Goal: Information Seeking & Learning: Learn about a topic

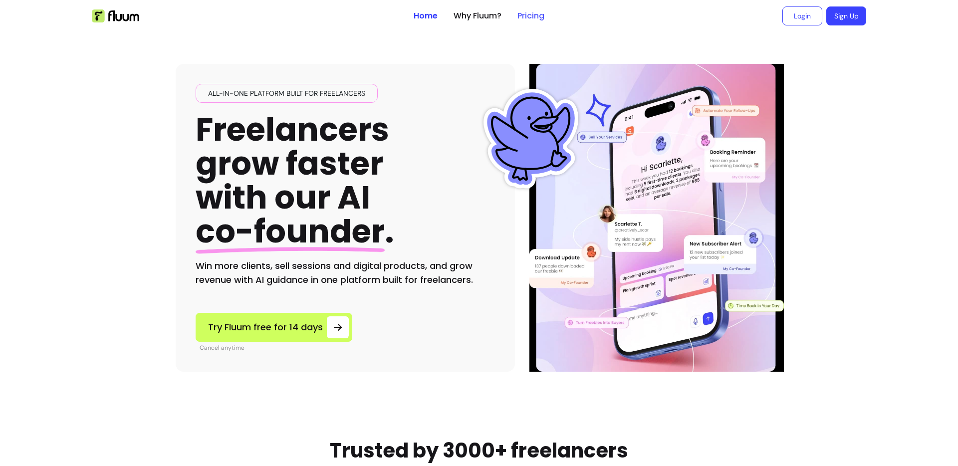
click at [533, 18] on link "Pricing" at bounding box center [531, 16] width 27 height 12
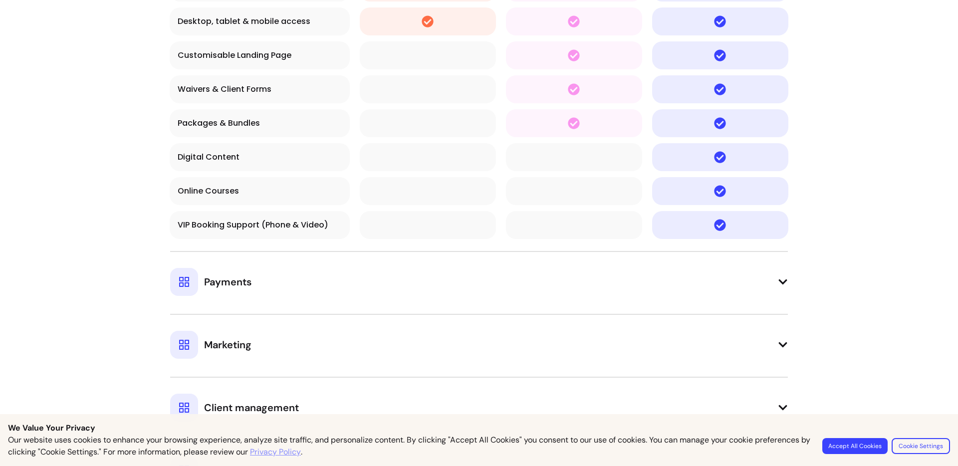
scroll to position [976, 0]
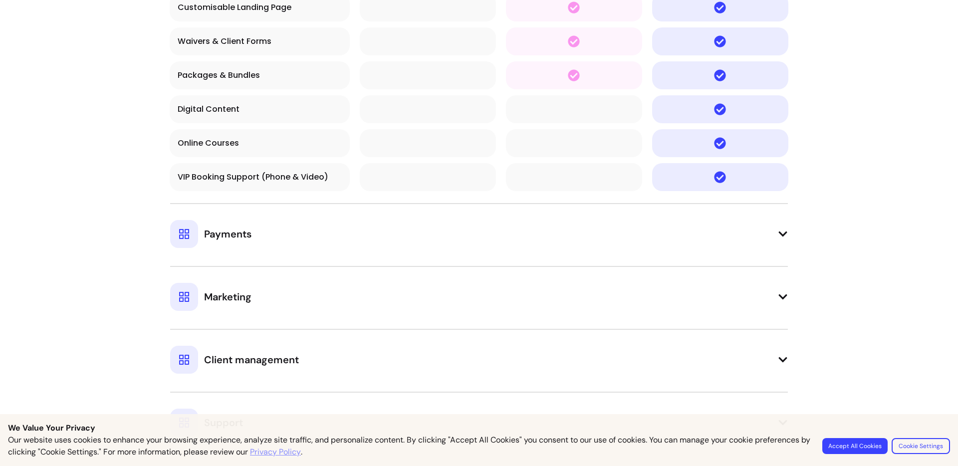
click at [492, 252] on td "Payments" at bounding box center [479, 225] width 619 height 57
click at [502, 246] on button "Payments" at bounding box center [479, 225] width 618 height 45
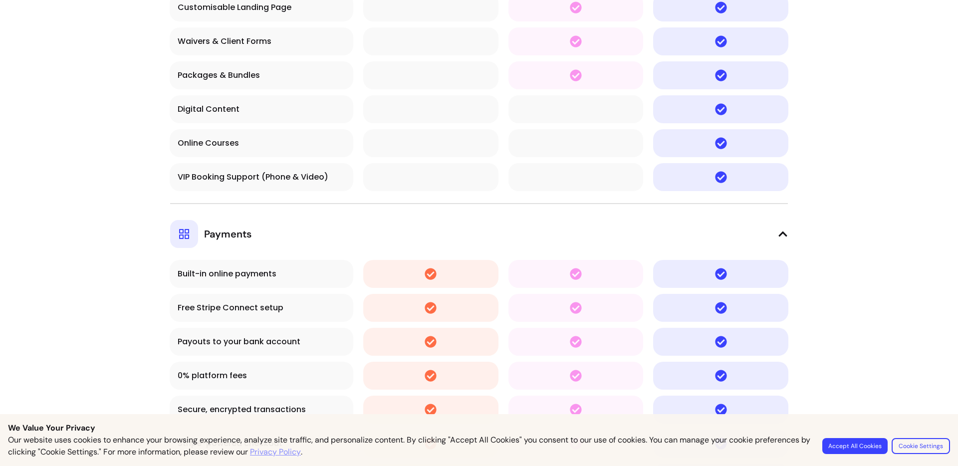
click at [502, 246] on button "Payments" at bounding box center [479, 225] width 618 height 45
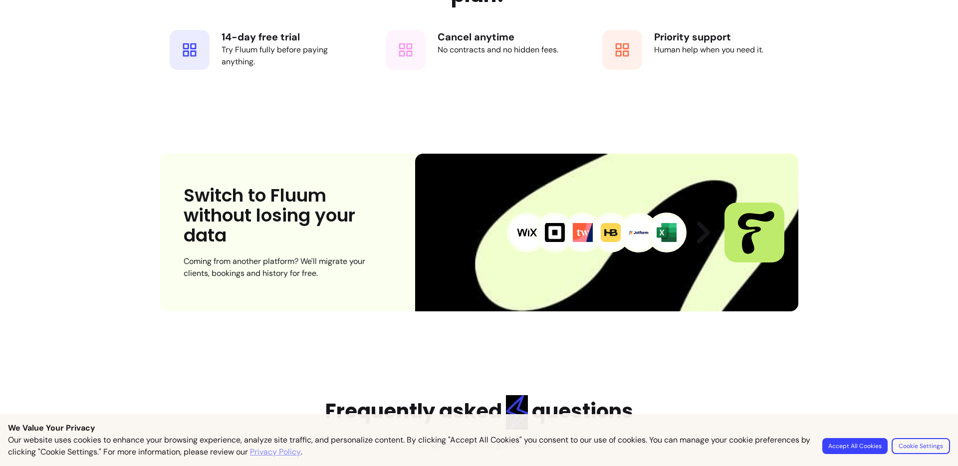
scroll to position [2343, 0]
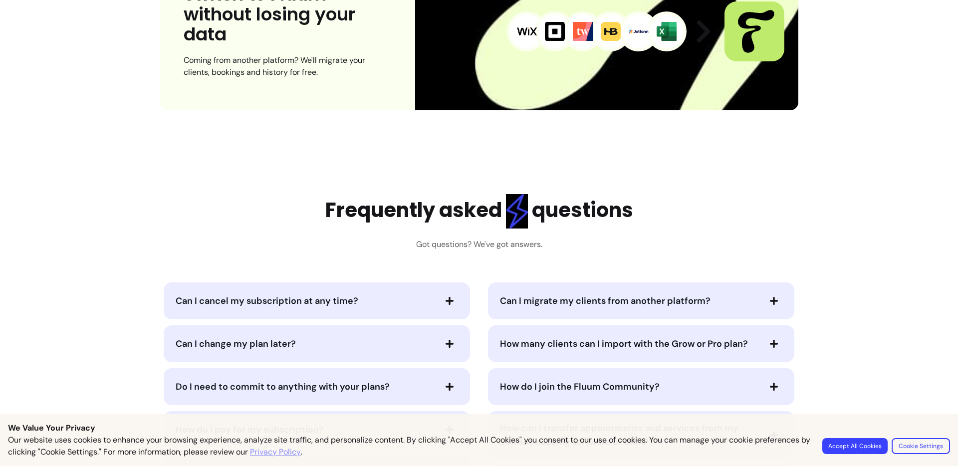
click at [502, 246] on h3 "Got questions? We've got answers." at bounding box center [479, 245] width 126 height 12
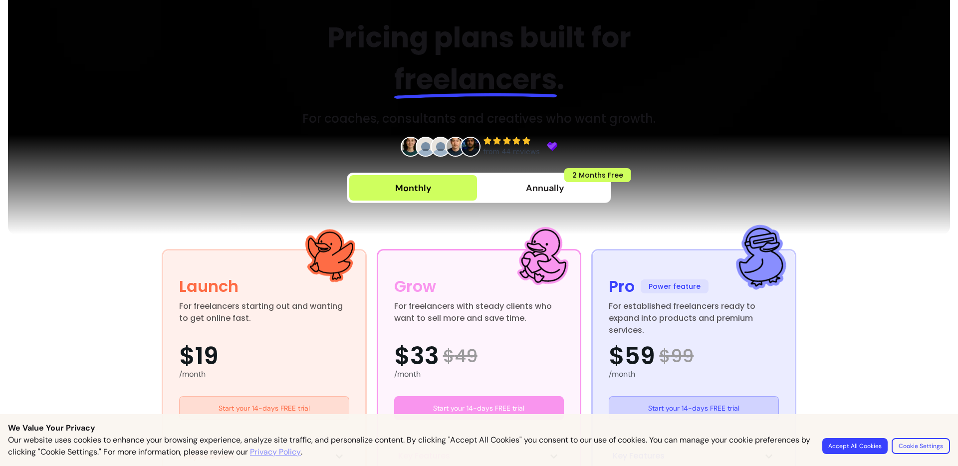
scroll to position [0, 0]
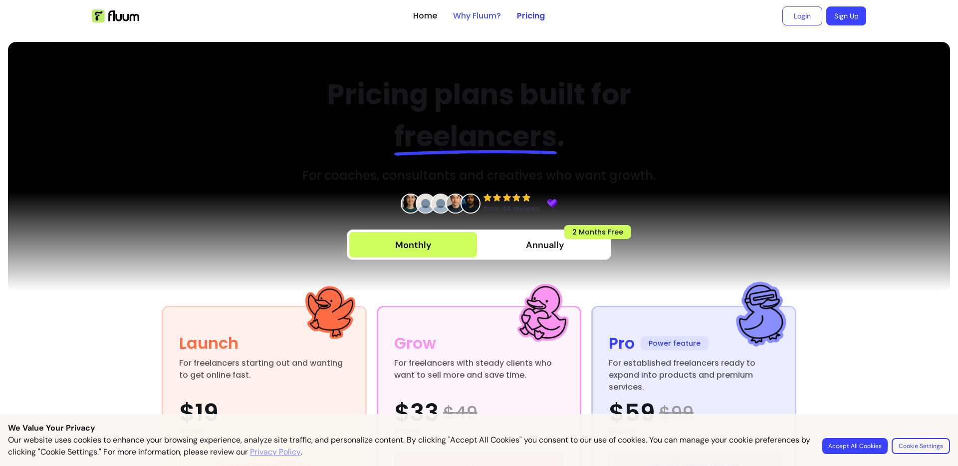
click at [477, 20] on link "Why Fluum?" at bounding box center [477, 16] width 48 height 12
